Goal: Information Seeking & Learning: Learn about a topic

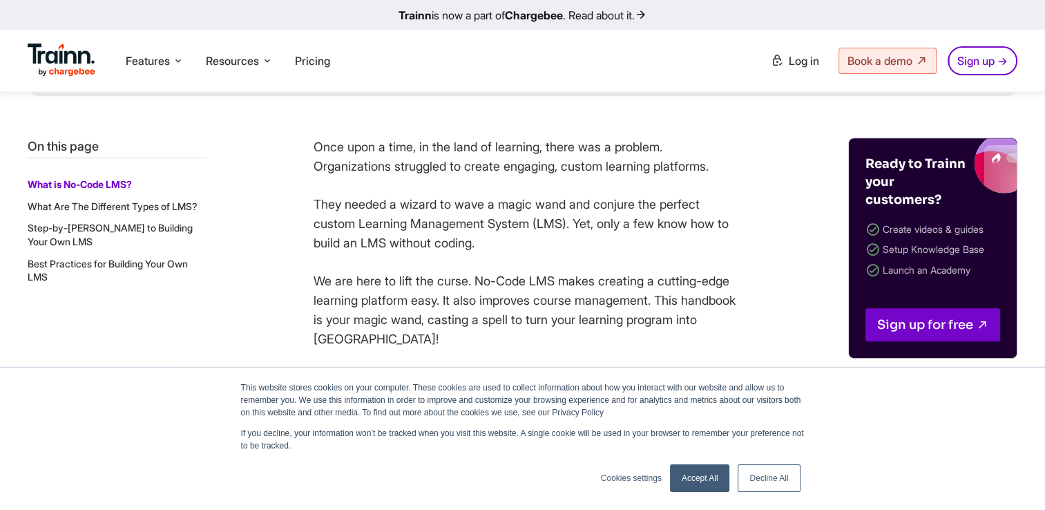
scroll to position [544, 0]
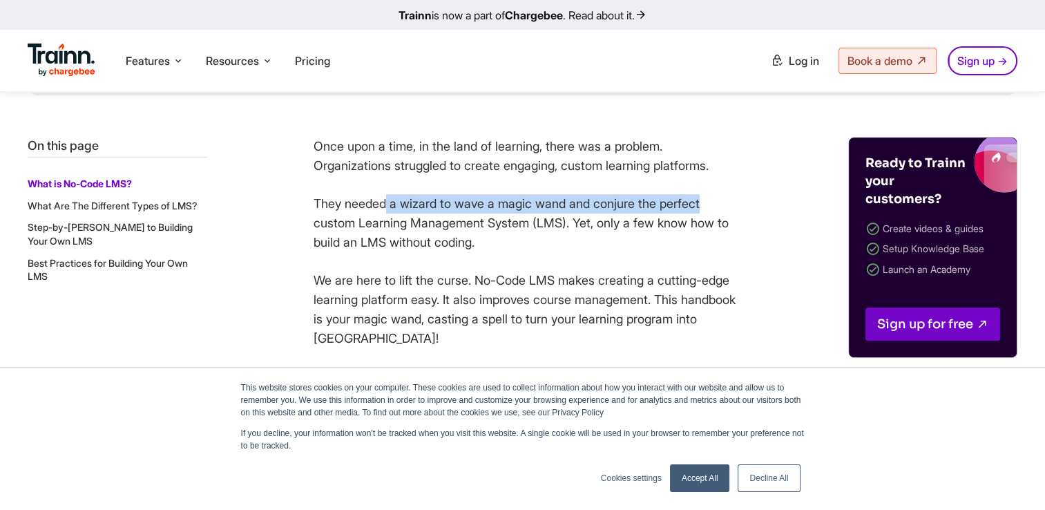
drag, startPoint x: 389, startPoint y: 206, endPoint x: 718, endPoint y: 203, distance: 328.8
click at [718, 203] on p "They needed a wizard to wave a magic wand and conjure the perfect custom Learni…" at bounding box center [528, 223] width 428 height 58
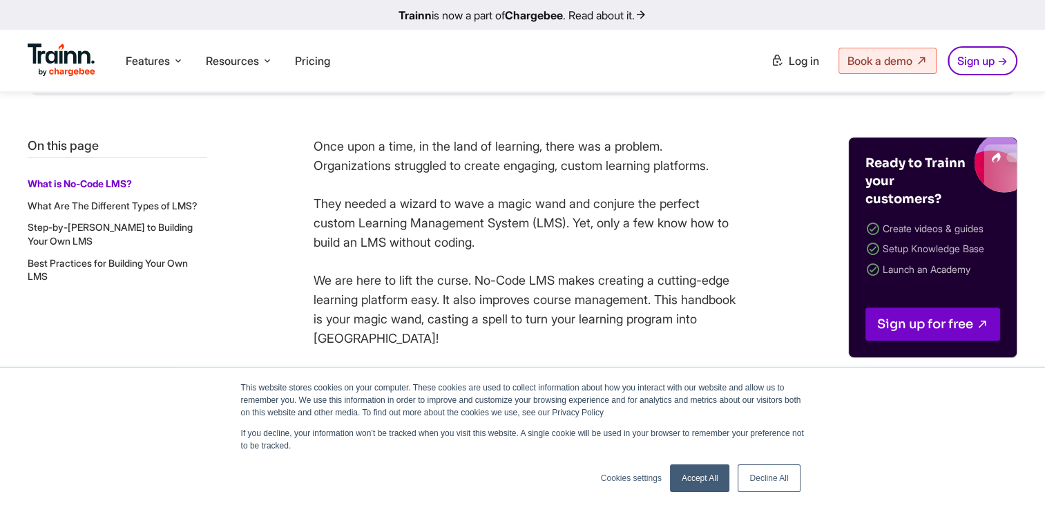
click at [330, 236] on p "They needed a wizard to wave a magic wand and conjure the perfect custom Learni…" at bounding box center [528, 223] width 428 height 58
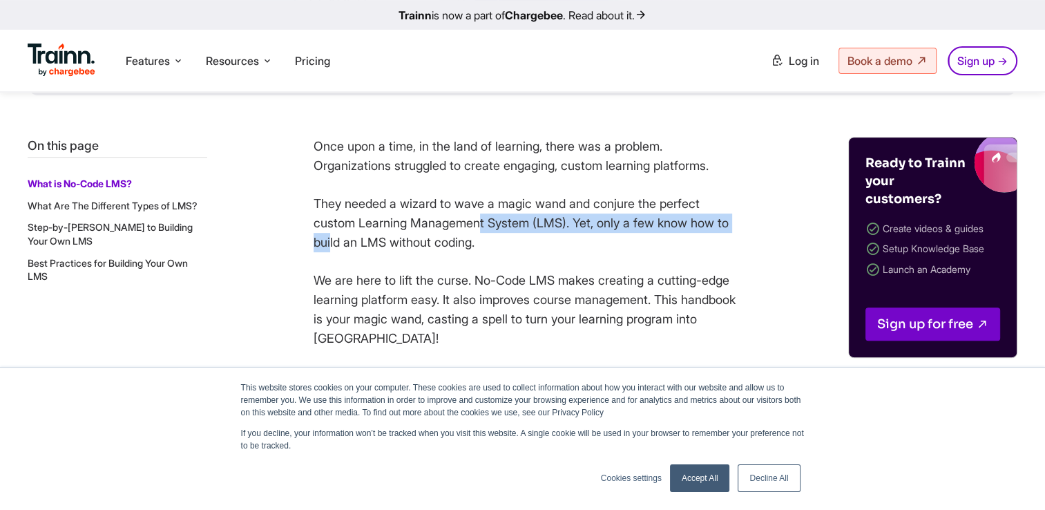
drag, startPoint x: 330, startPoint y: 236, endPoint x: 484, endPoint y: 218, distance: 155.1
click at [484, 218] on p "They needed a wizard to wave a magic wand and conjure the perfect custom Learni…" at bounding box center [528, 223] width 428 height 58
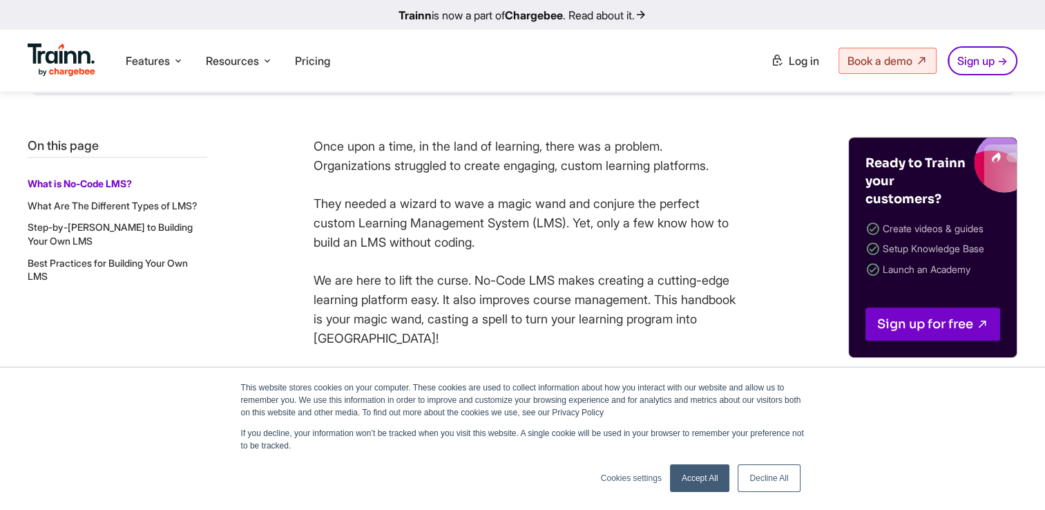
drag, startPoint x: 484, startPoint y: 218, endPoint x: 478, endPoint y: 244, distance: 26.3
click at [478, 244] on p "They needed a wizard to wave a magic wand and conjure the perfect custom Learni…" at bounding box center [528, 223] width 428 height 58
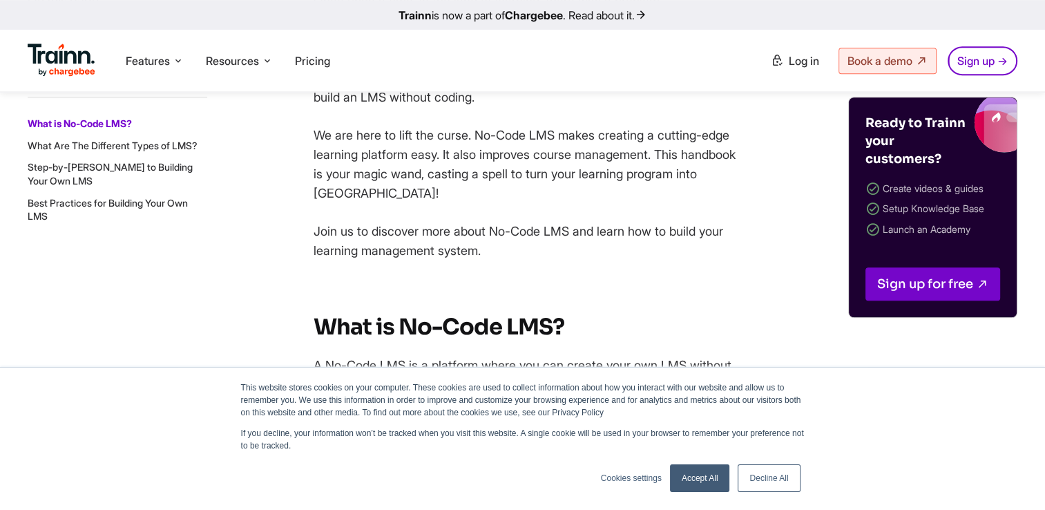
scroll to position [690, 0]
drag, startPoint x: 494, startPoint y: 140, endPoint x: 568, endPoint y: 134, distance: 74.1
click at [568, 134] on p "We are here to lift the curse. No-Code LMS makes creating a cutting-edge learni…" at bounding box center [528, 163] width 428 height 77
click at [503, 199] on p "We are here to lift the curse. No-Code LMS makes creating a cutting-edge learni…" at bounding box center [528, 163] width 428 height 77
drag, startPoint x: 334, startPoint y: 153, endPoint x: 524, endPoint y: 149, distance: 190.0
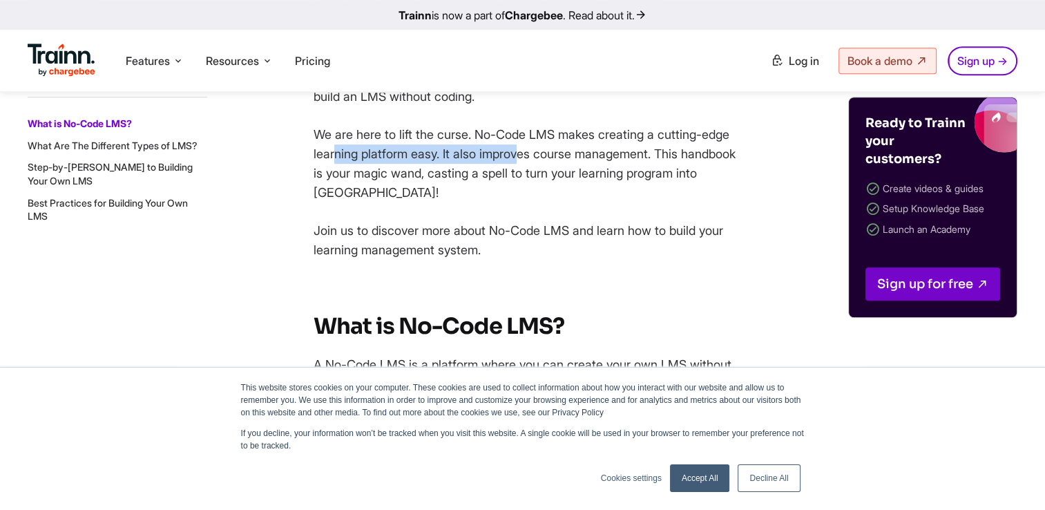
click at [524, 149] on p "We are here to lift the curse. No-Code LMS makes creating a cutting-edge learni…" at bounding box center [528, 163] width 428 height 77
drag, startPoint x: 524, startPoint y: 149, endPoint x: 490, endPoint y: 218, distance: 77.5
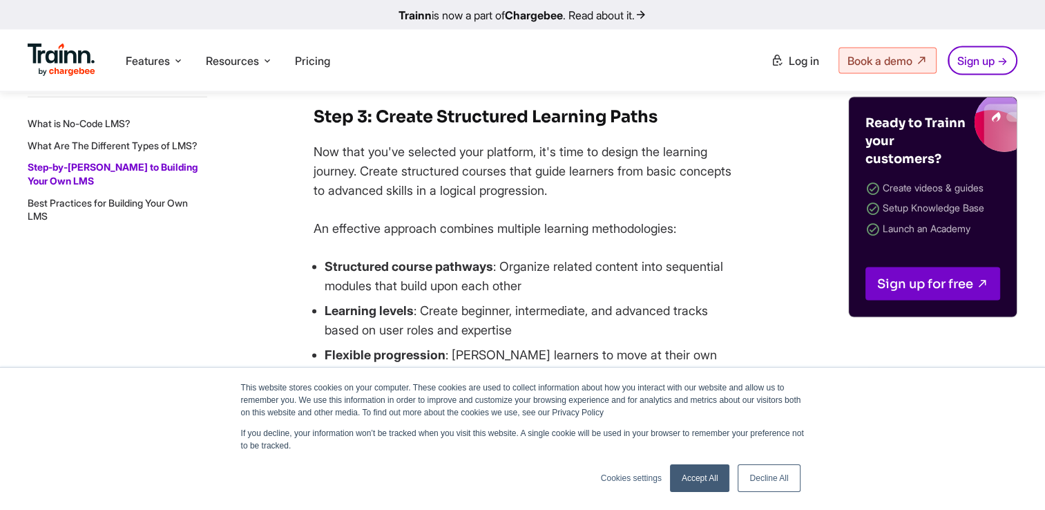
scroll to position [2799, 0]
drag, startPoint x: 502, startPoint y: 117, endPoint x: 611, endPoint y: 131, distance: 110.0
click at [611, 131] on div "Once upon a time, in the land of learning, there was a problem. Organizations s…" at bounding box center [528, 307] width 428 height 4851
click at [370, 236] on div "Once upon a time, in the land of learning, there was a problem. Organizations s…" at bounding box center [528, 307] width 428 height 4851
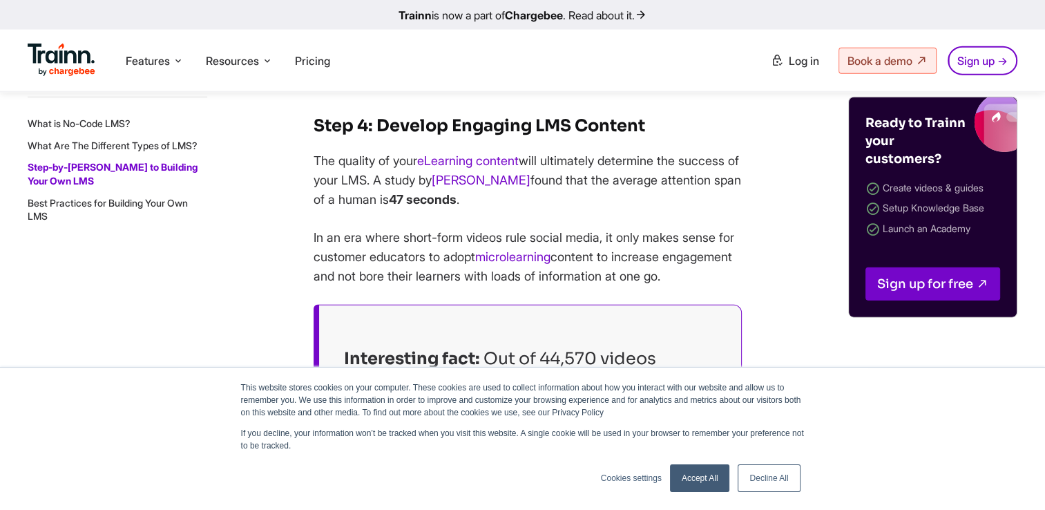
scroll to position [3230, 0]
drag, startPoint x: 414, startPoint y: 142, endPoint x: 562, endPoint y: 144, distance: 147.8
click at [562, 136] on strong "Step 4: De velop Engaging LMS Content" at bounding box center [480, 125] width 332 height 21
drag, startPoint x: 562, startPoint y: 144, endPoint x: 575, endPoint y: 180, distance: 38.7
click at [575, 180] on p "The quality of your eLearning content will ultimately determine the success of …" at bounding box center [528, 180] width 428 height 58
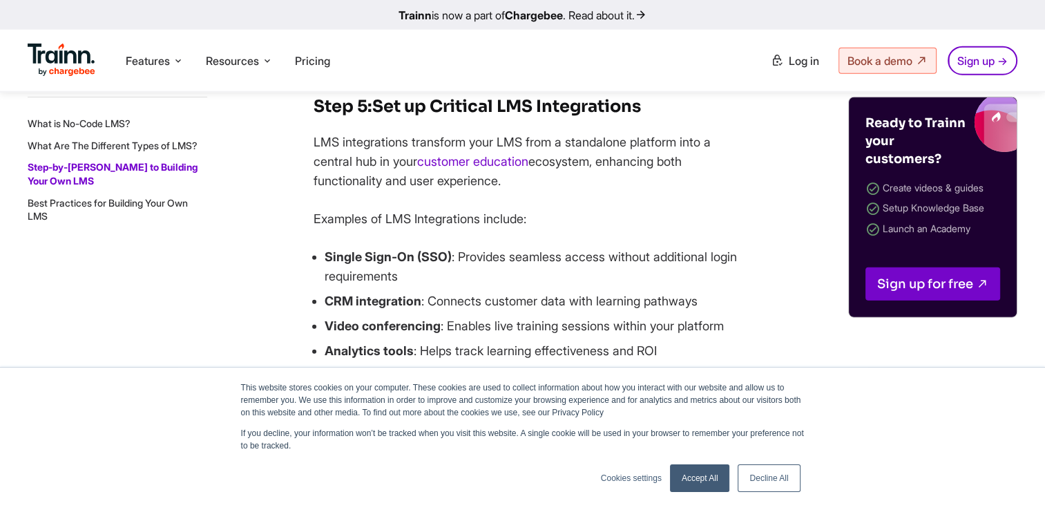
scroll to position [3665, 0]
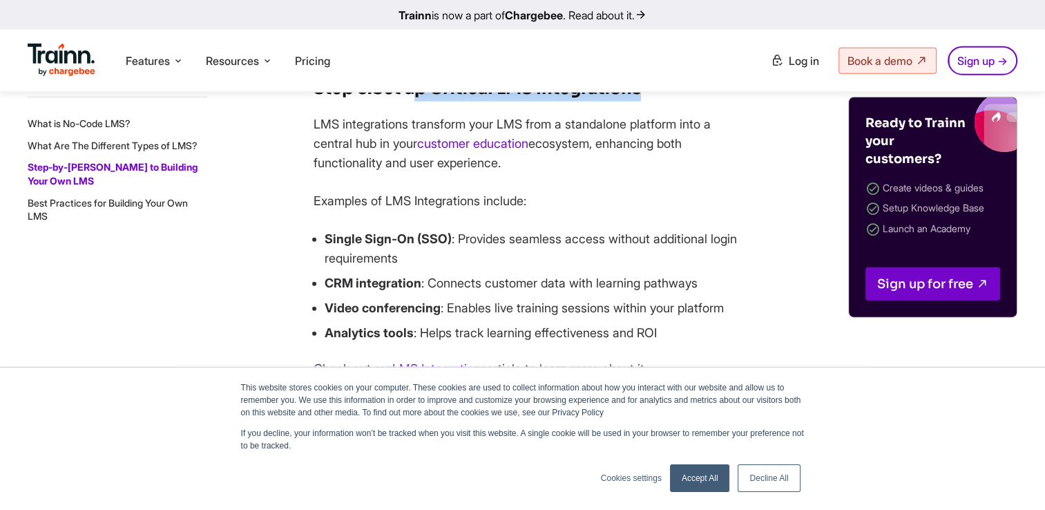
drag, startPoint x: 423, startPoint y: 135, endPoint x: 648, endPoint y: 124, distance: 224.8
click at [648, 102] on h3 "Step 5: Set up Critical LMS Integrations" at bounding box center [528, 88] width 428 height 26
click at [356, 159] on p "LMS integrations transform your LMS from a standalone platform into a central h…" at bounding box center [528, 144] width 428 height 58
drag, startPoint x: 373, startPoint y: 131, endPoint x: 360, endPoint y: 131, distance: 13.1
click at [360, 99] on strong "Step 5:" at bounding box center [343, 88] width 59 height 21
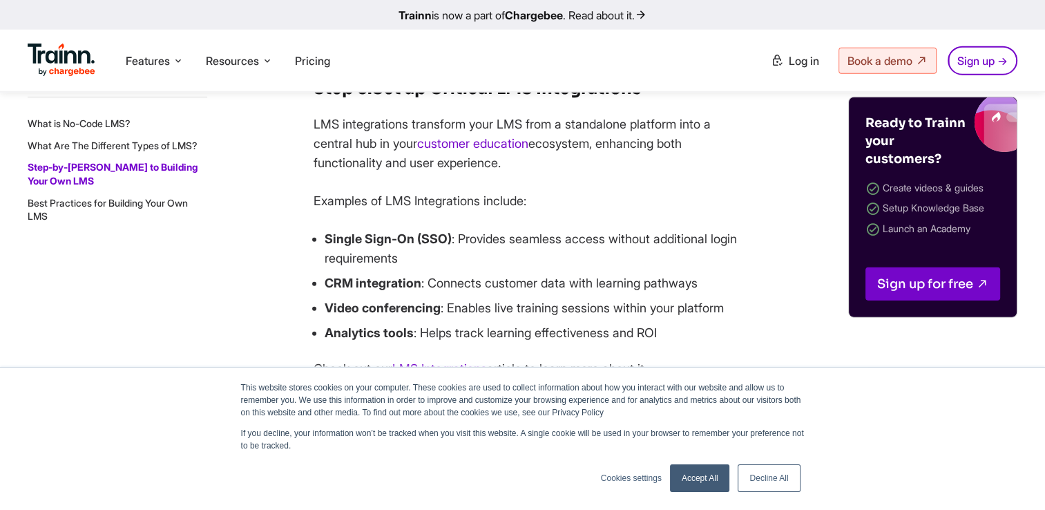
drag, startPoint x: 360, startPoint y: 131, endPoint x: 343, endPoint y: 169, distance: 41.1
click at [343, 169] on p "LMS integrations transform your LMS from a standalone platform into a central h…" at bounding box center [528, 144] width 428 height 58
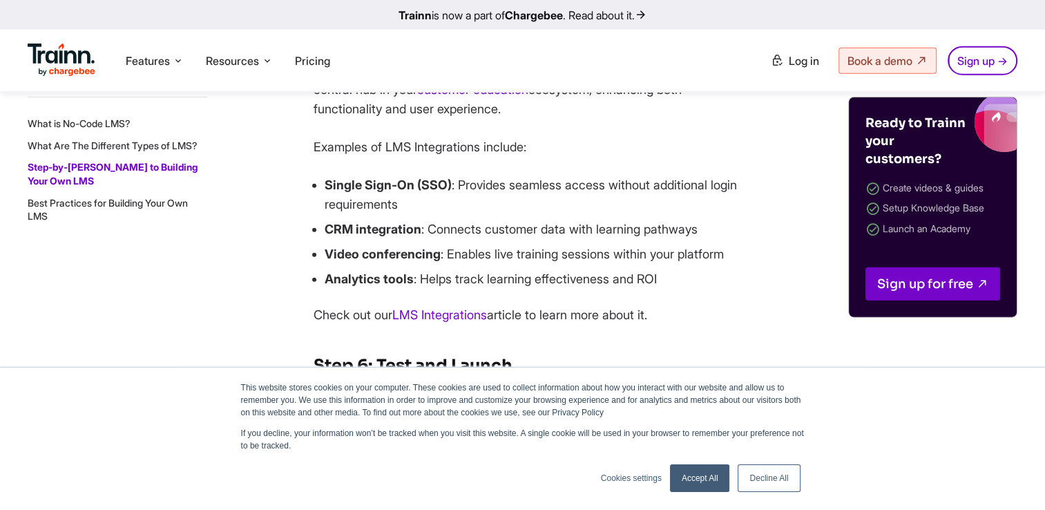
scroll to position [3719, 0]
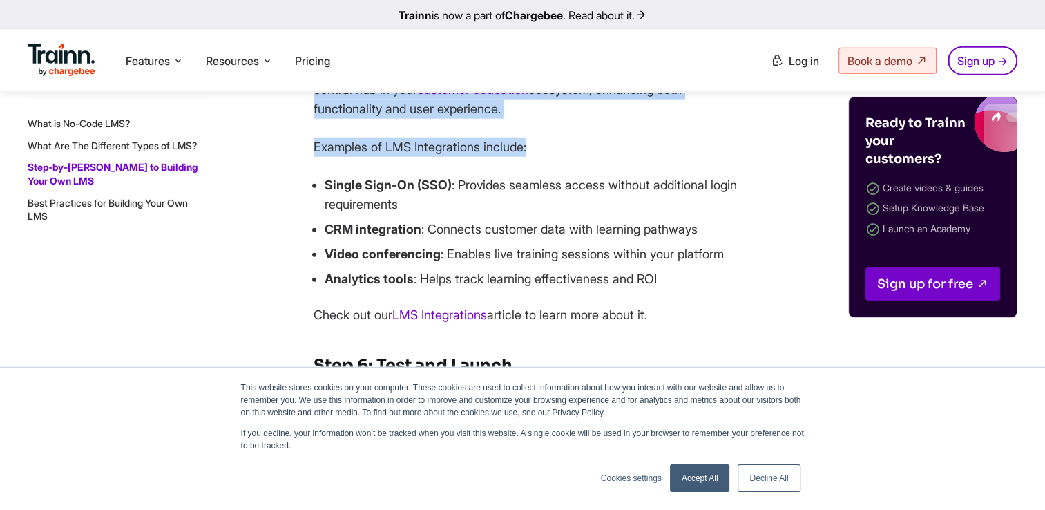
drag, startPoint x: 314, startPoint y: 111, endPoint x: 532, endPoint y: 160, distance: 222.9
drag, startPoint x: 532, startPoint y: 160, endPoint x: 619, endPoint y: 185, distance: 90.7
click at [619, 157] on p "Examples of LMS Integrations include:" at bounding box center [528, 146] width 428 height 19
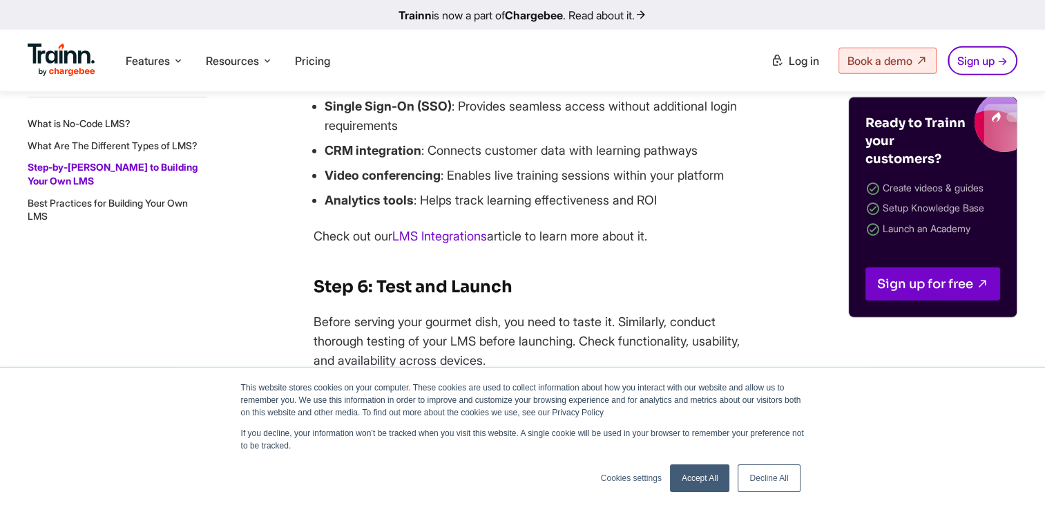
scroll to position [3799, 0]
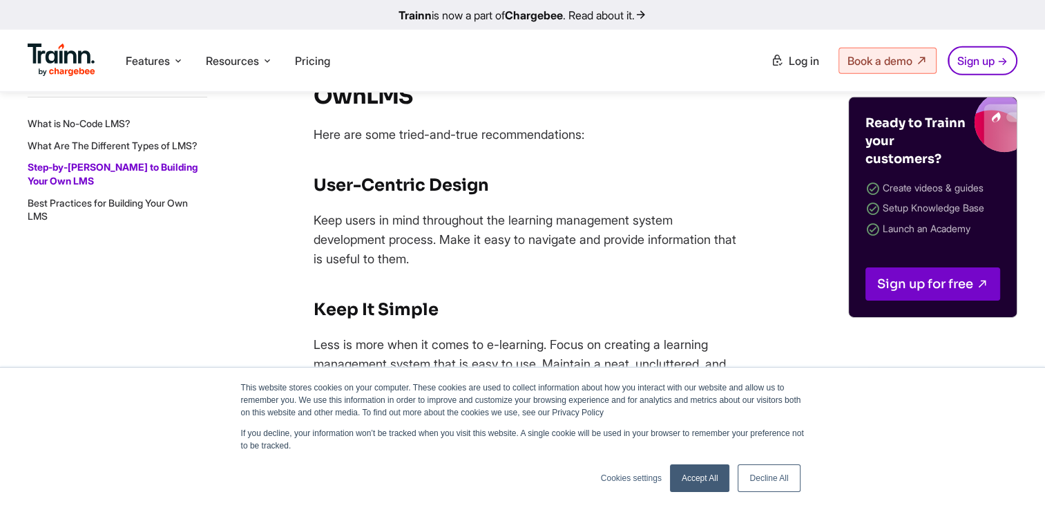
scroll to position [4391, 0]
click at [366, 111] on strong "LMS" at bounding box center [389, 98] width 46 height 28
drag, startPoint x: 354, startPoint y: 163, endPoint x: 277, endPoint y: 162, distance: 76.7
click at [511, 114] on h2 "Best Practices for Building Your Own LMS" at bounding box center [528, 81] width 428 height 66
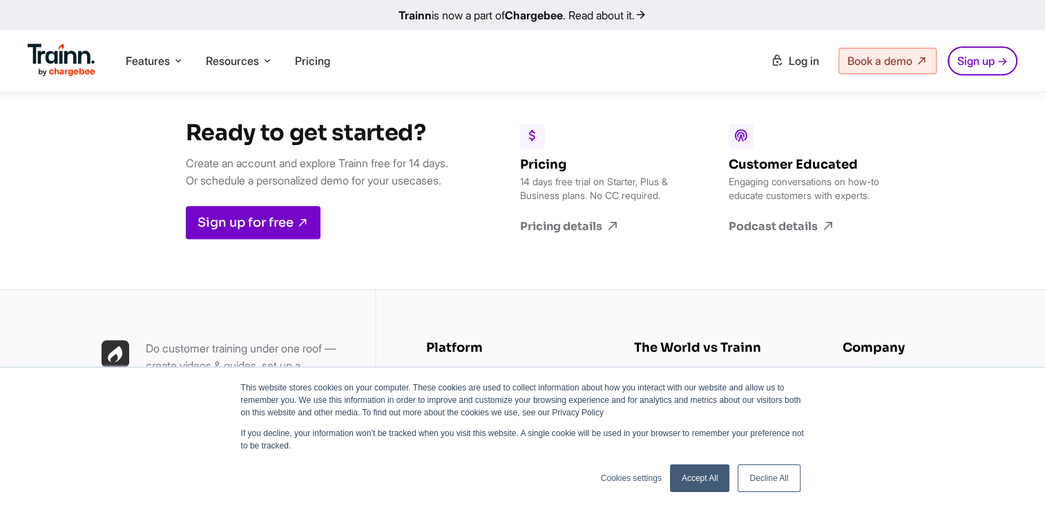
scroll to position [6167, 0]
